Goal: Obtain resource: Obtain resource

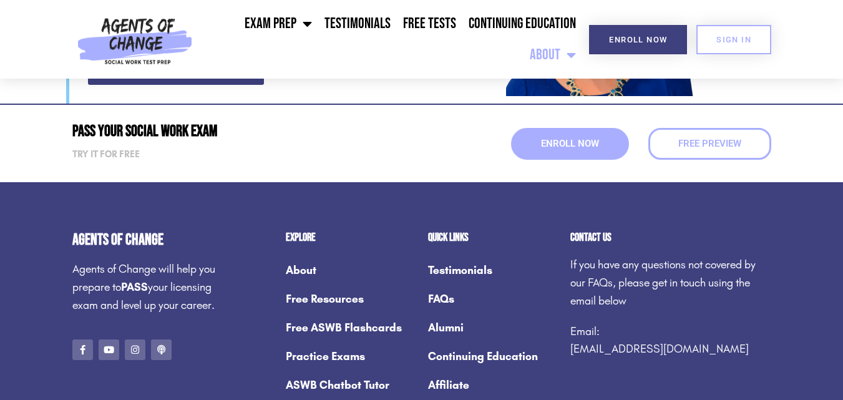
scroll to position [1871, 0]
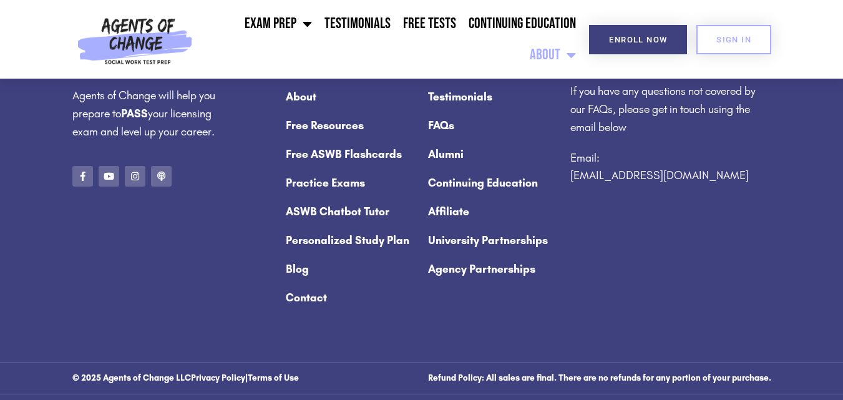
click at [338, 140] on link "Free ASWB Flashcards" at bounding box center [351, 154] width 130 height 29
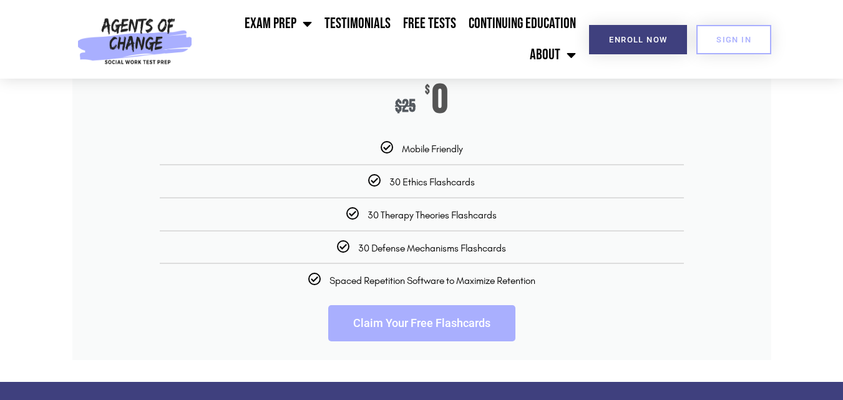
scroll to position [1996, 0]
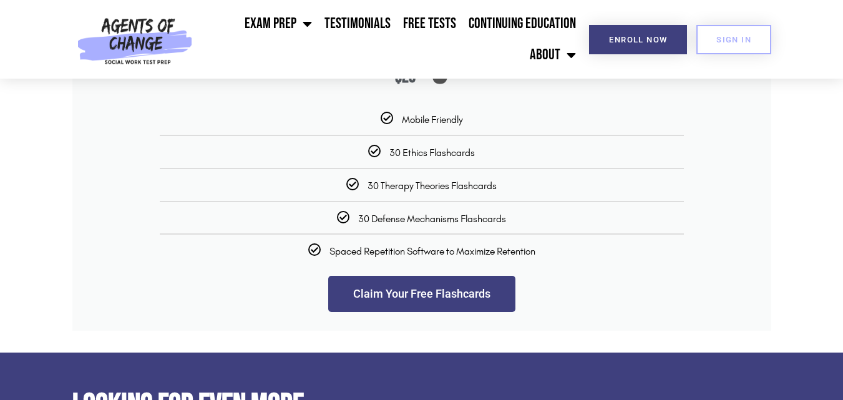
click at [432, 312] on link "Claim Your Free Flashcards" at bounding box center [421, 294] width 187 height 36
